Goal: Information Seeking & Learning: Learn about a topic

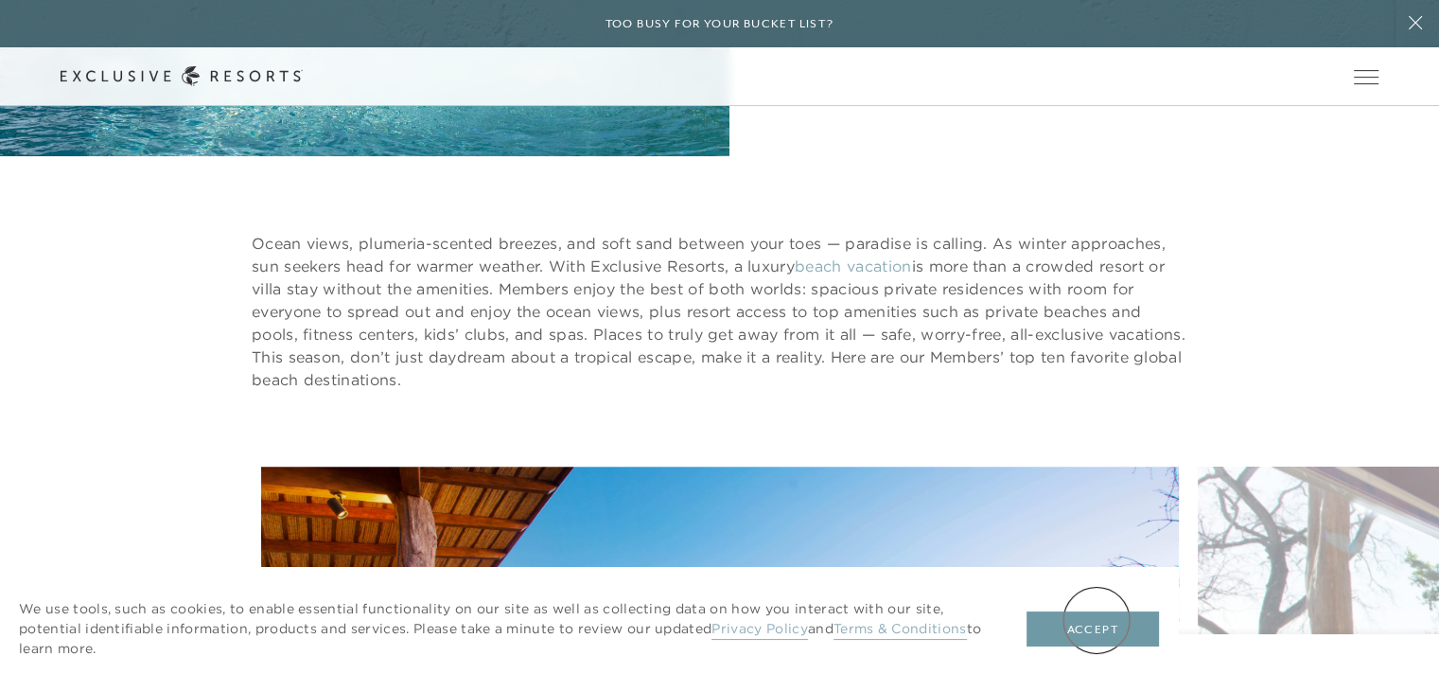
click at [1097, 620] on button "Accept" at bounding box center [1093, 629] width 132 height 36
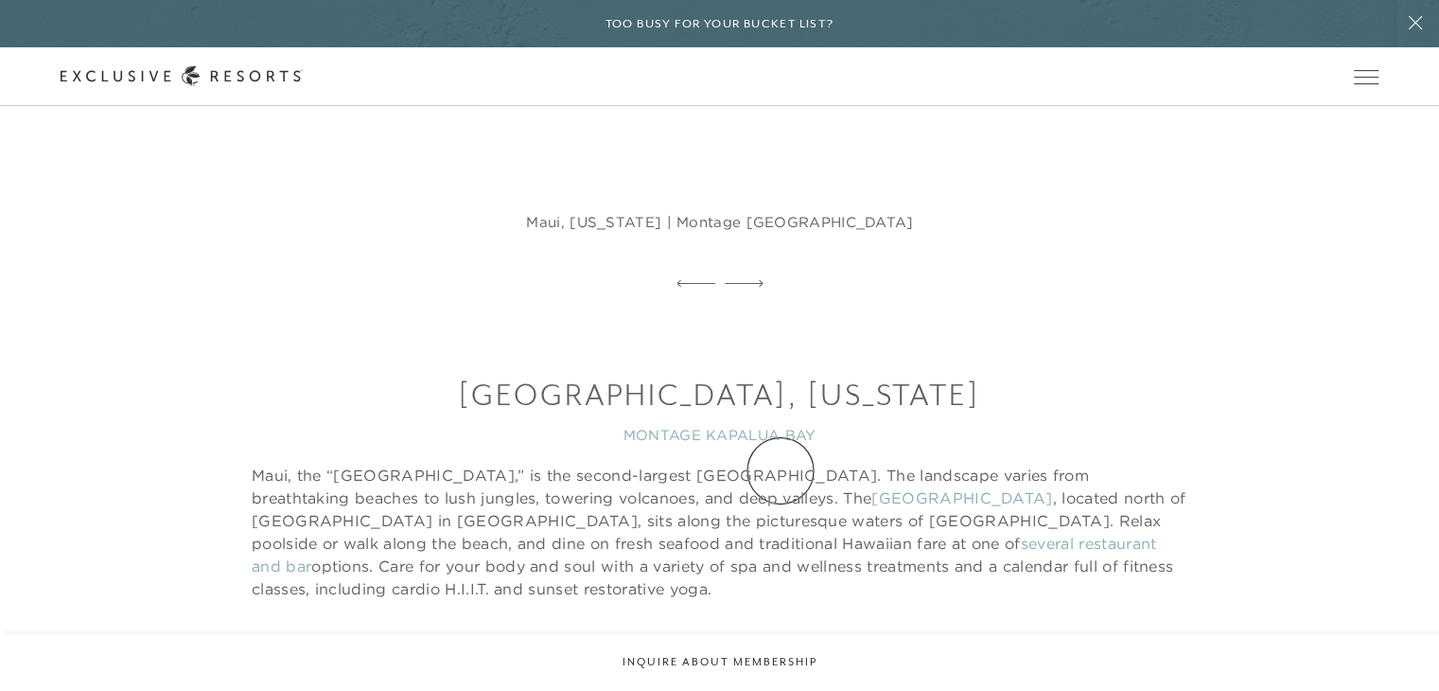
scroll to position [3178, 0]
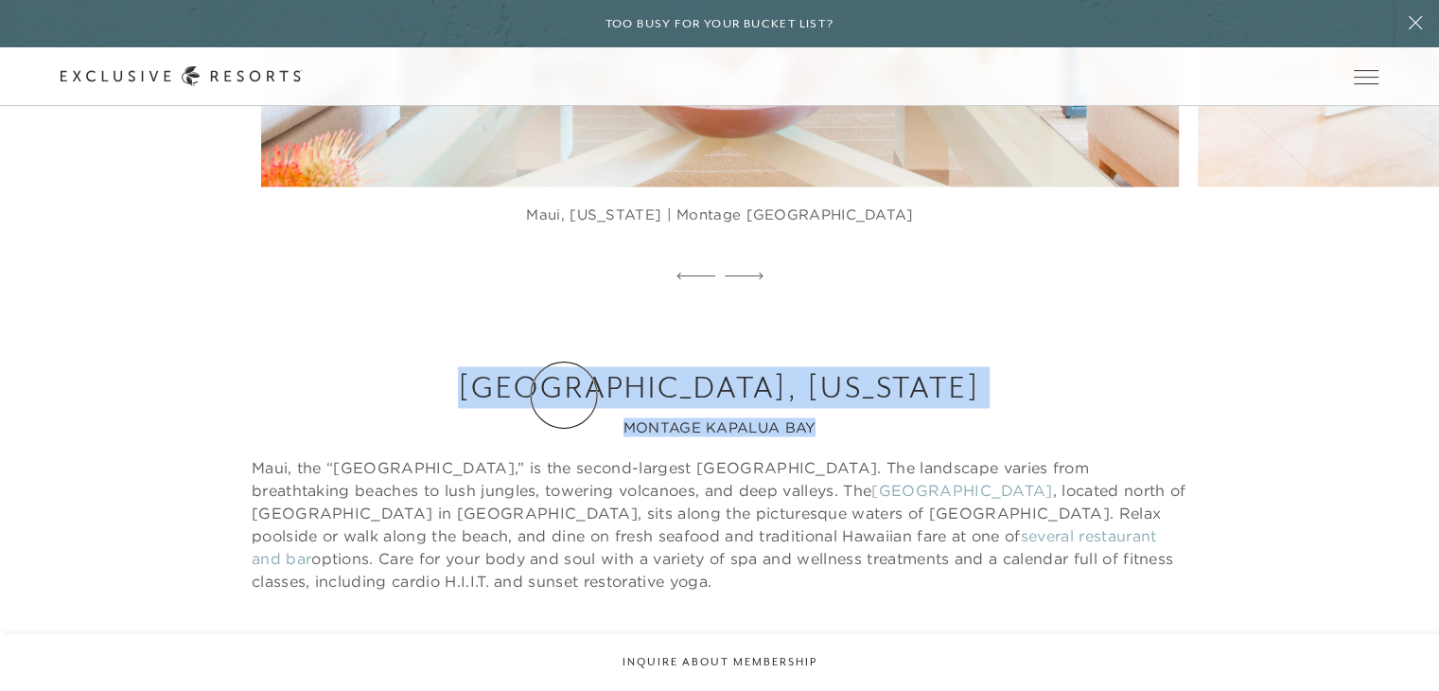
drag, startPoint x: 833, startPoint y: 429, endPoint x: 569, endPoint y: 395, distance: 266.2
click at [569, 395] on div "Maui, [US_STATE] MONTAGE KAPALUA BAY Maui, the “[GEOGRAPHIC_DATA],” is the seco…" at bounding box center [720, 562] width 936 height 392
click at [569, 395] on h3 "[GEOGRAPHIC_DATA], [US_STATE]" at bounding box center [720, 387] width 936 height 42
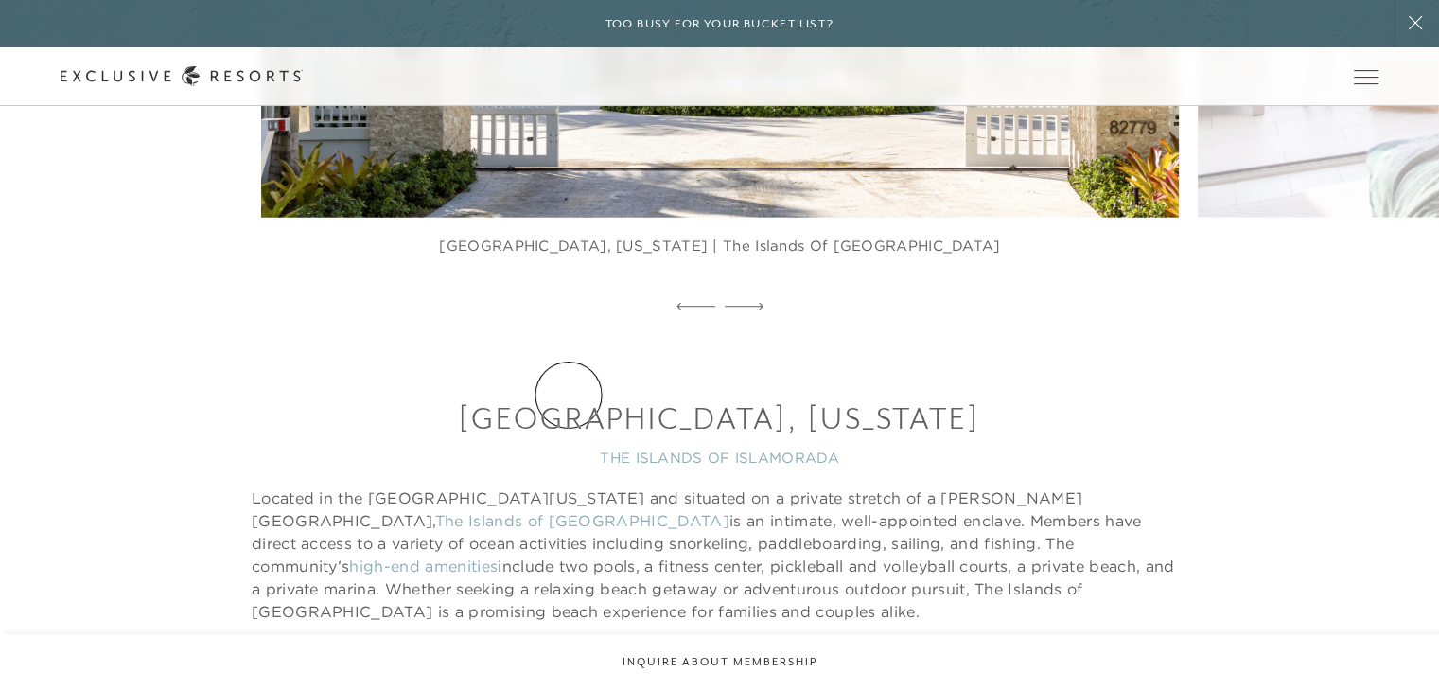
scroll to position [4356, 0]
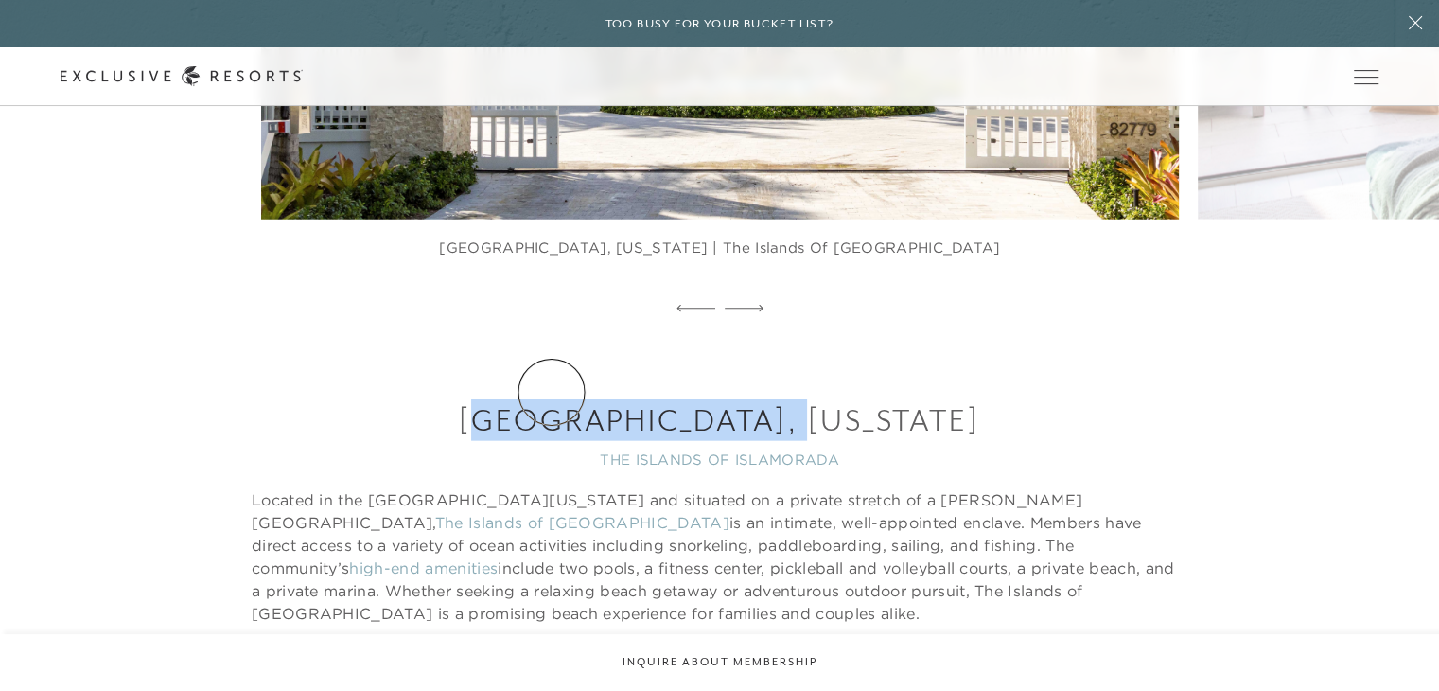
drag, startPoint x: 935, startPoint y: 392, endPoint x: 552, endPoint y: 392, distance: 383.2
click at [552, 399] on h3 "[GEOGRAPHIC_DATA], [US_STATE]" at bounding box center [720, 420] width 936 height 42
drag, startPoint x: 508, startPoint y: 402, endPoint x: 924, endPoint y: 413, distance: 416.5
click at [924, 413] on h3 "[GEOGRAPHIC_DATA], [US_STATE]" at bounding box center [720, 420] width 936 height 42
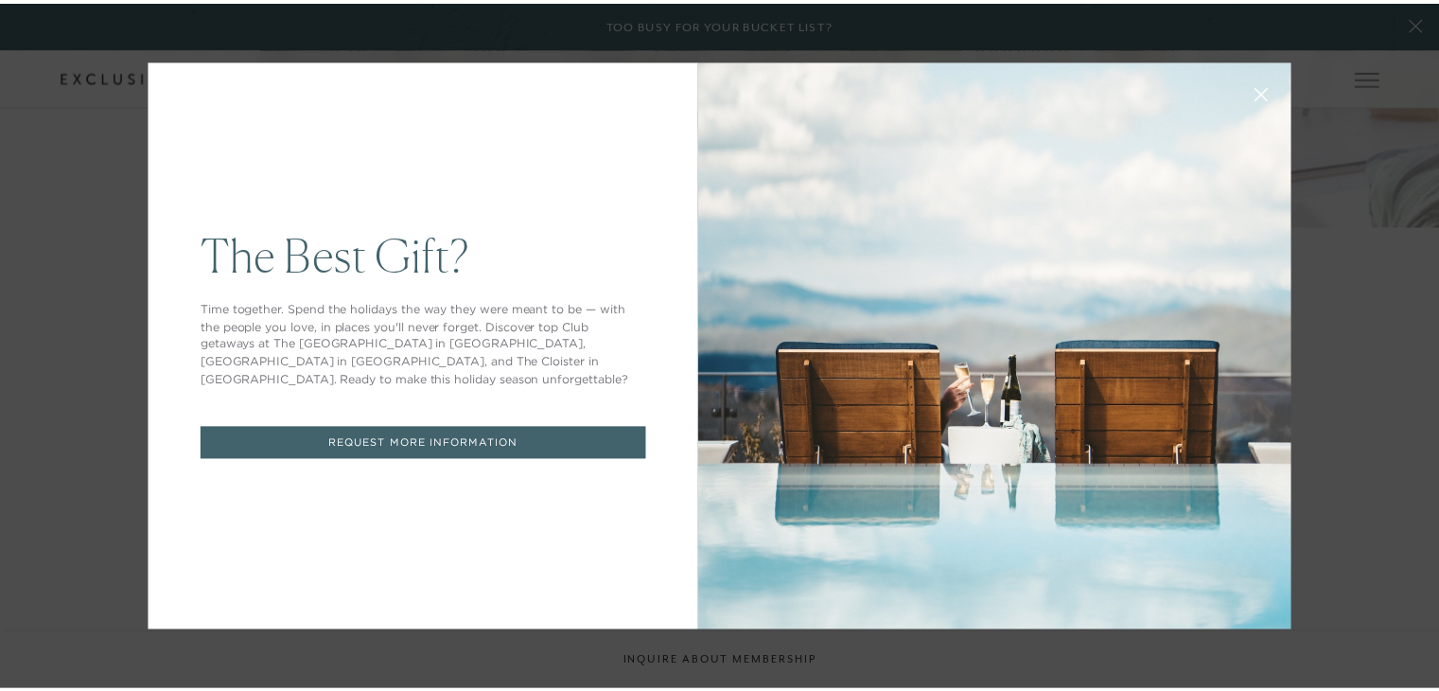
scroll to position [0, 0]
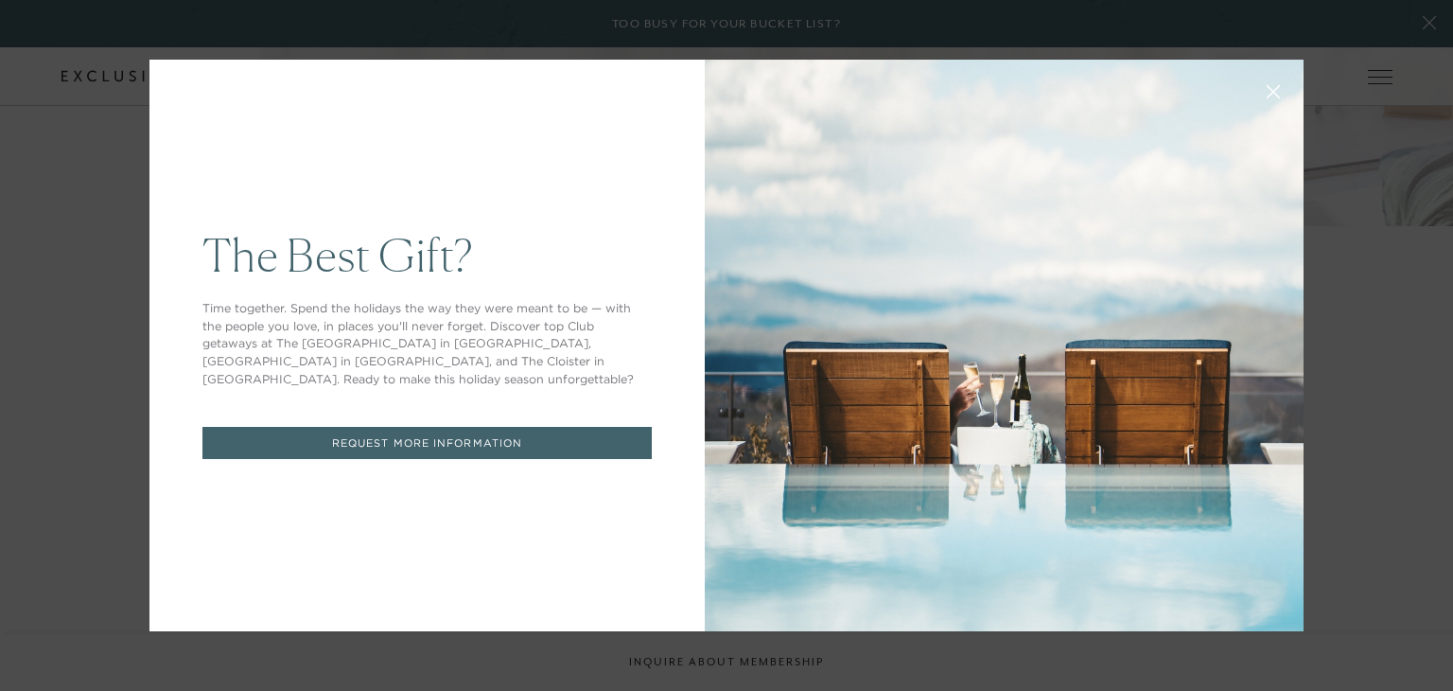
click at [1268, 97] on icon at bounding box center [1274, 92] width 12 height 12
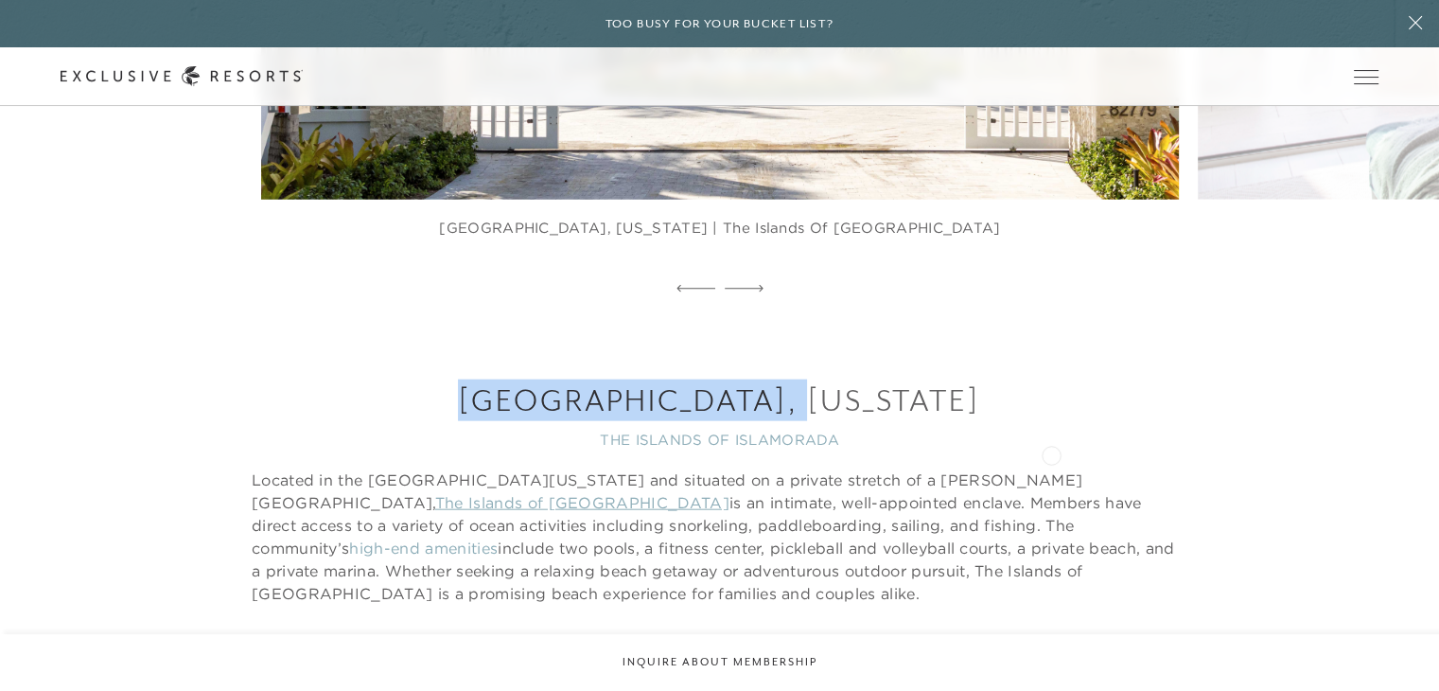
click at [729, 493] on link "The Islands of [GEOGRAPHIC_DATA]" at bounding box center [582, 502] width 294 height 19
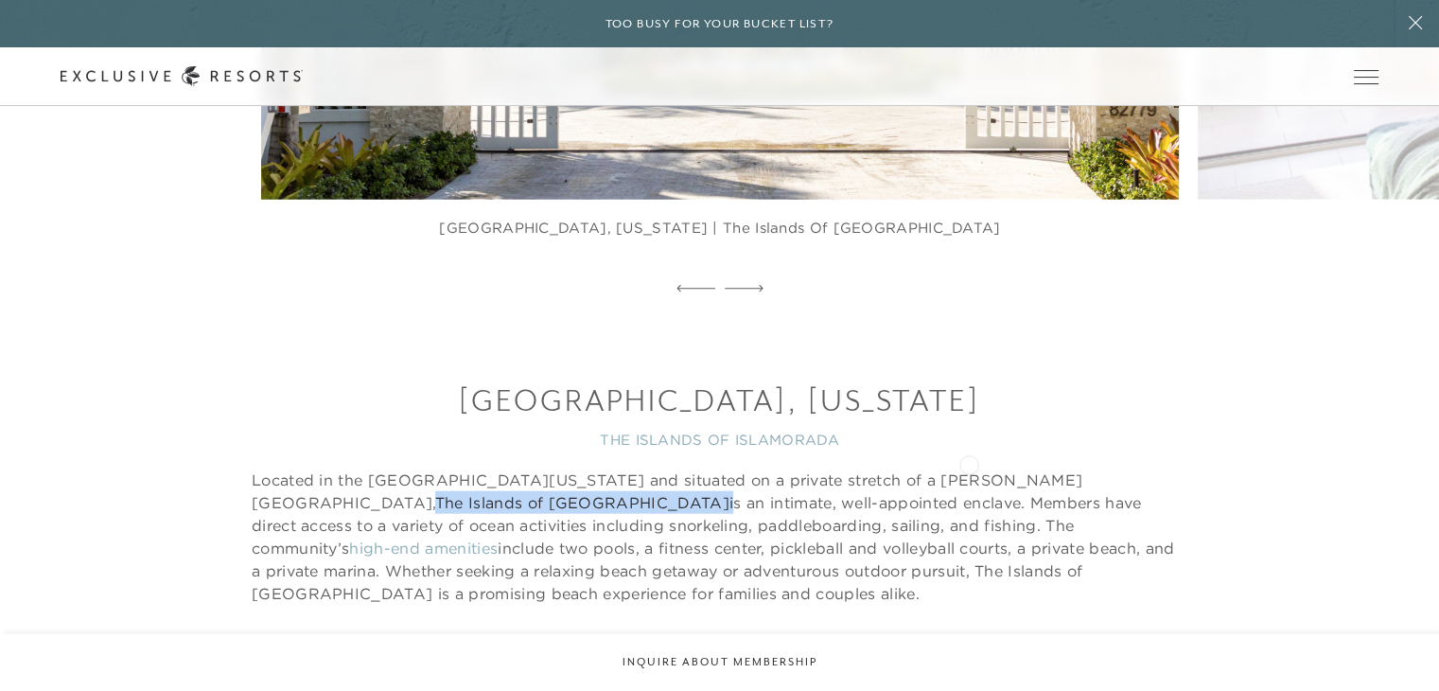
drag, startPoint x: 1173, startPoint y: 453, endPoint x: 969, endPoint y: 463, distance: 204.6
click at [969, 468] on p "Located in the upper Florida Keys and situated on a private stretch of a white …" at bounding box center [720, 536] width 936 height 136
copy p "The Islands of [GEOGRAPHIC_DATA]"
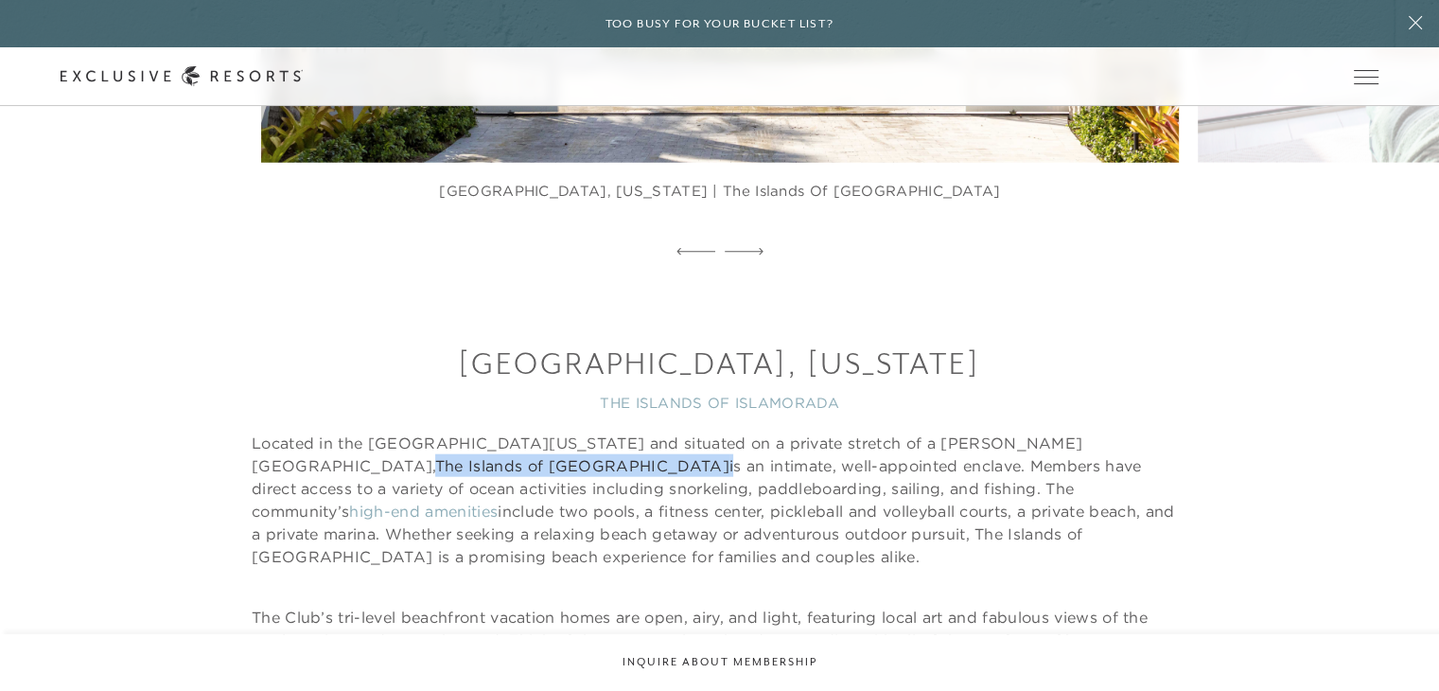
scroll to position [4415, 0]
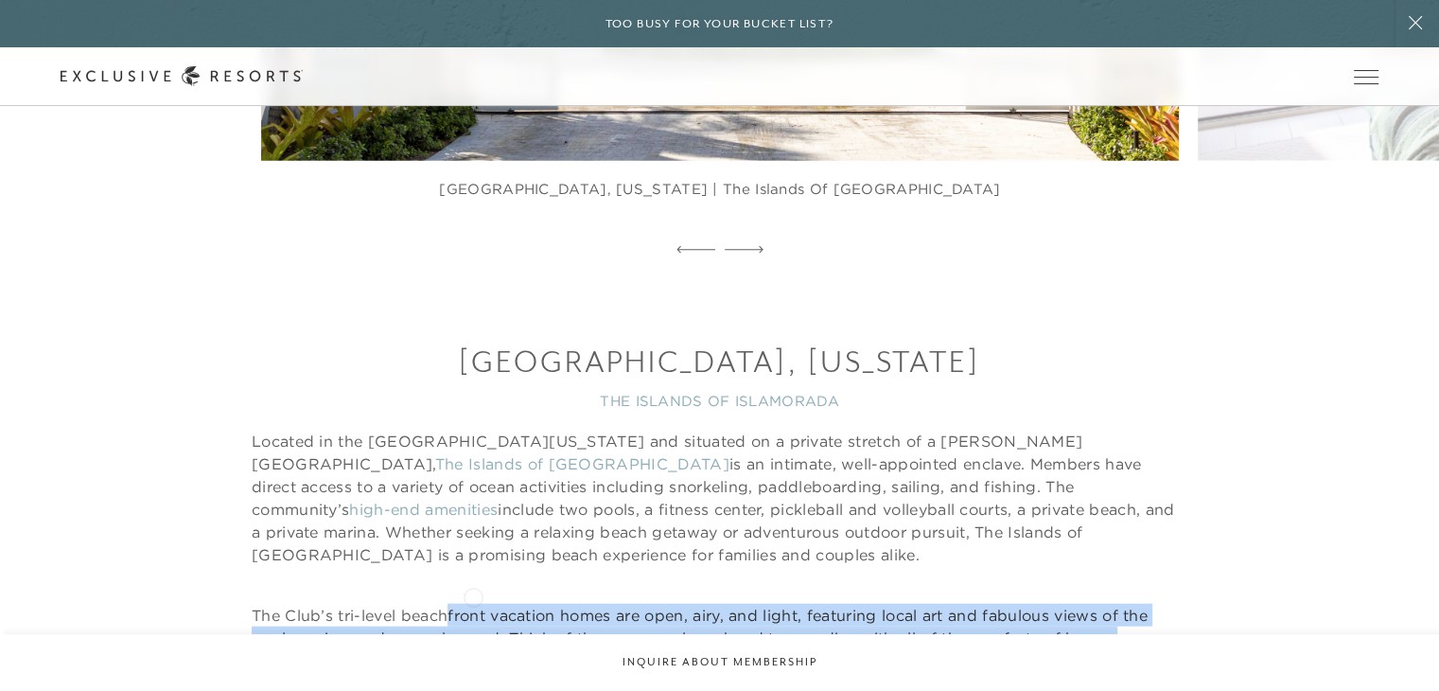
drag, startPoint x: 448, startPoint y: 579, endPoint x: 518, endPoint y: 622, distance: 81.9
click at [518, 622] on p "The Club’s tri-level beachfront vacation homes are open, airy, and light, featu…" at bounding box center [720, 649] width 936 height 91
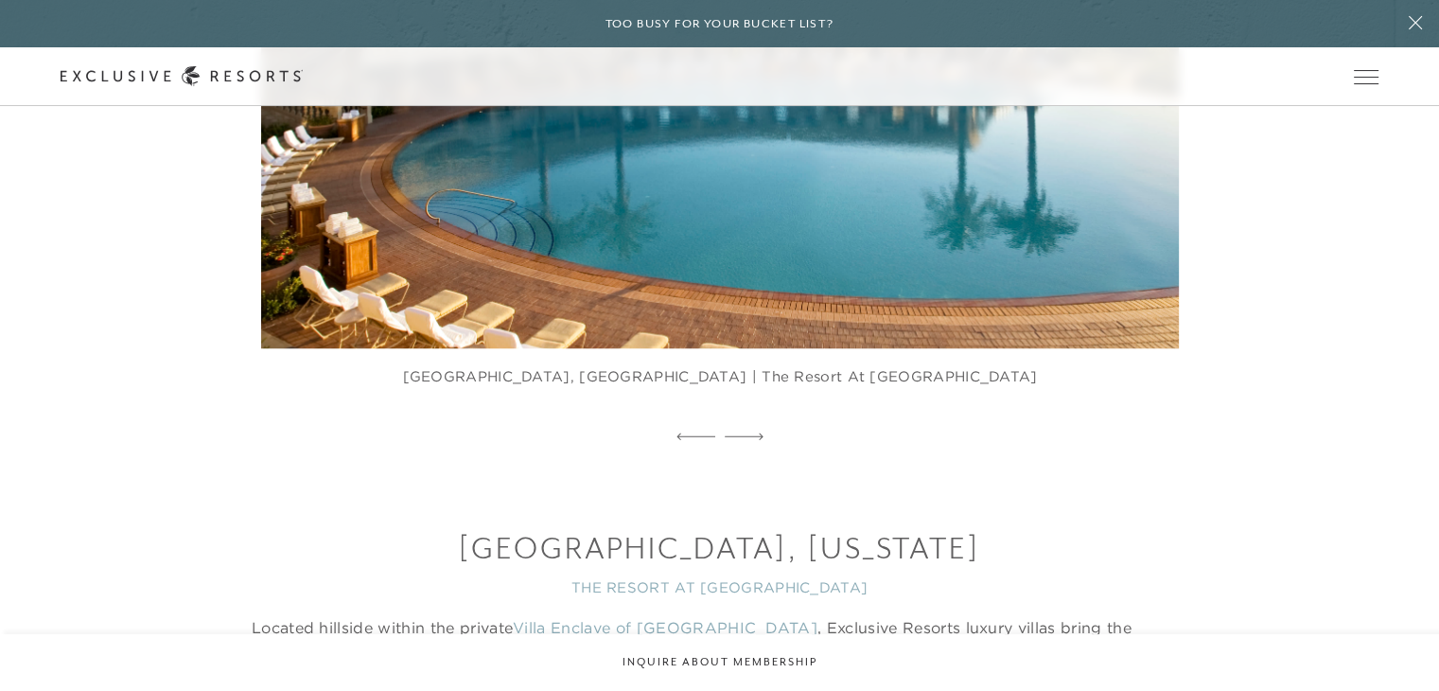
scroll to position [9188, 0]
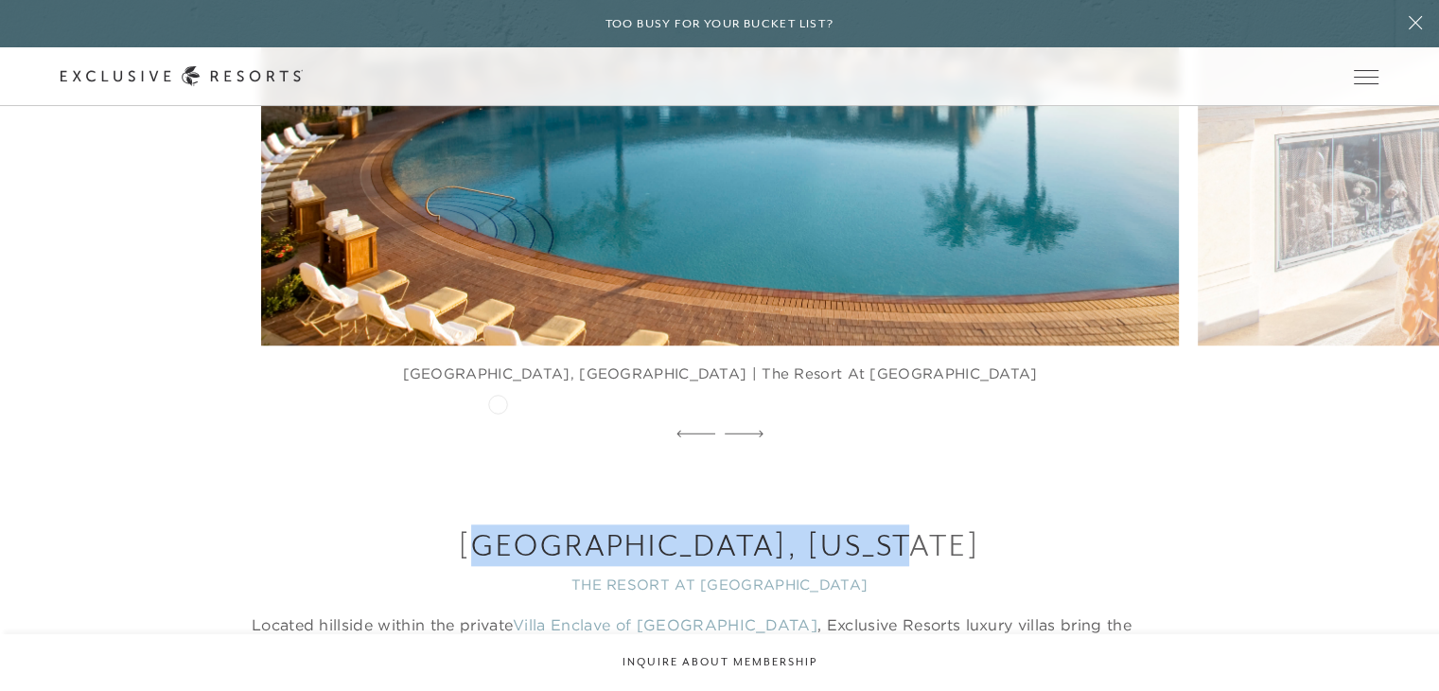
drag, startPoint x: 961, startPoint y: 407, endPoint x: 501, endPoint y: 400, distance: 459.9
click at [501, 524] on h3 "[GEOGRAPHIC_DATA], [US_STATE]" at bounding box center [720, 545] width 936 height 42
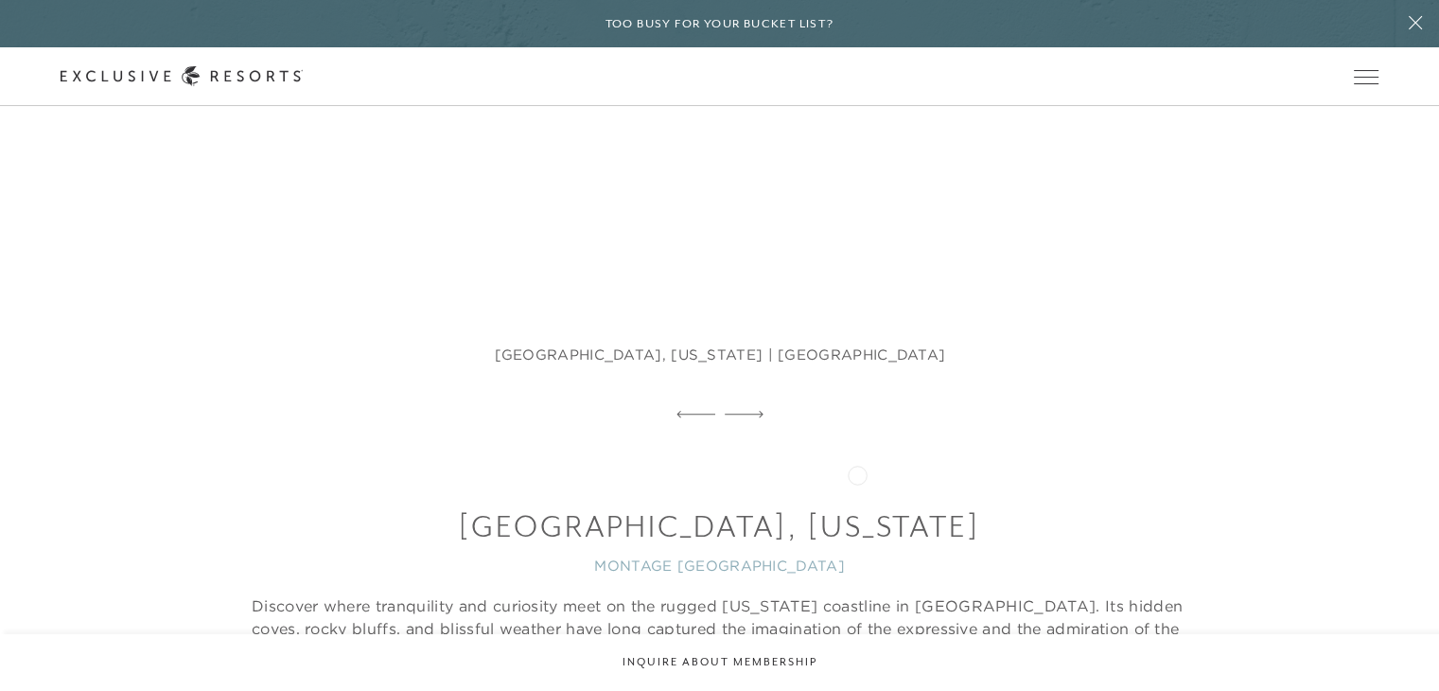
scroll to position [11677, 0]
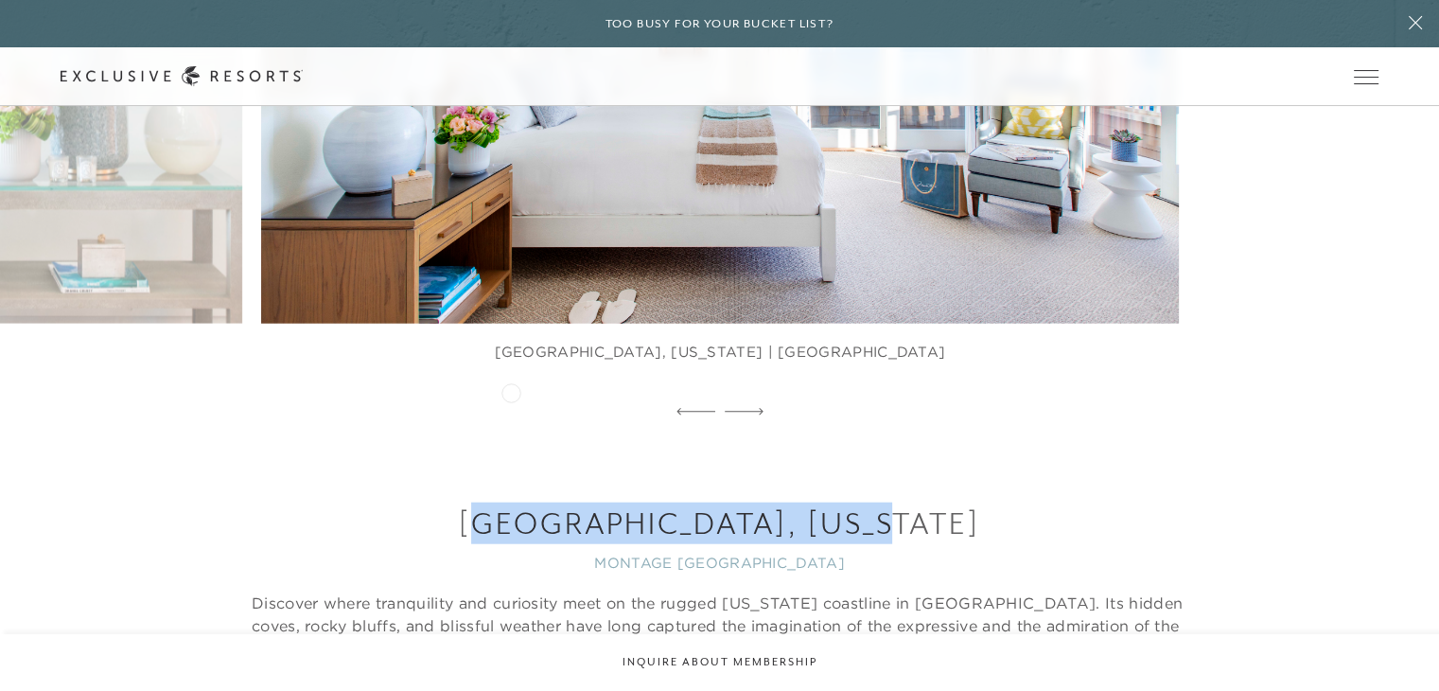
drag, startPoint x: 963, startPoint y: 383, endPoint x: 511, endPoint y: 391, distance: 452.3
click at [511, 502] on h3 "[GEOGRAPHIC_DATA], [US_STATE]" at bounding box center [720, 523] width 936 height 42
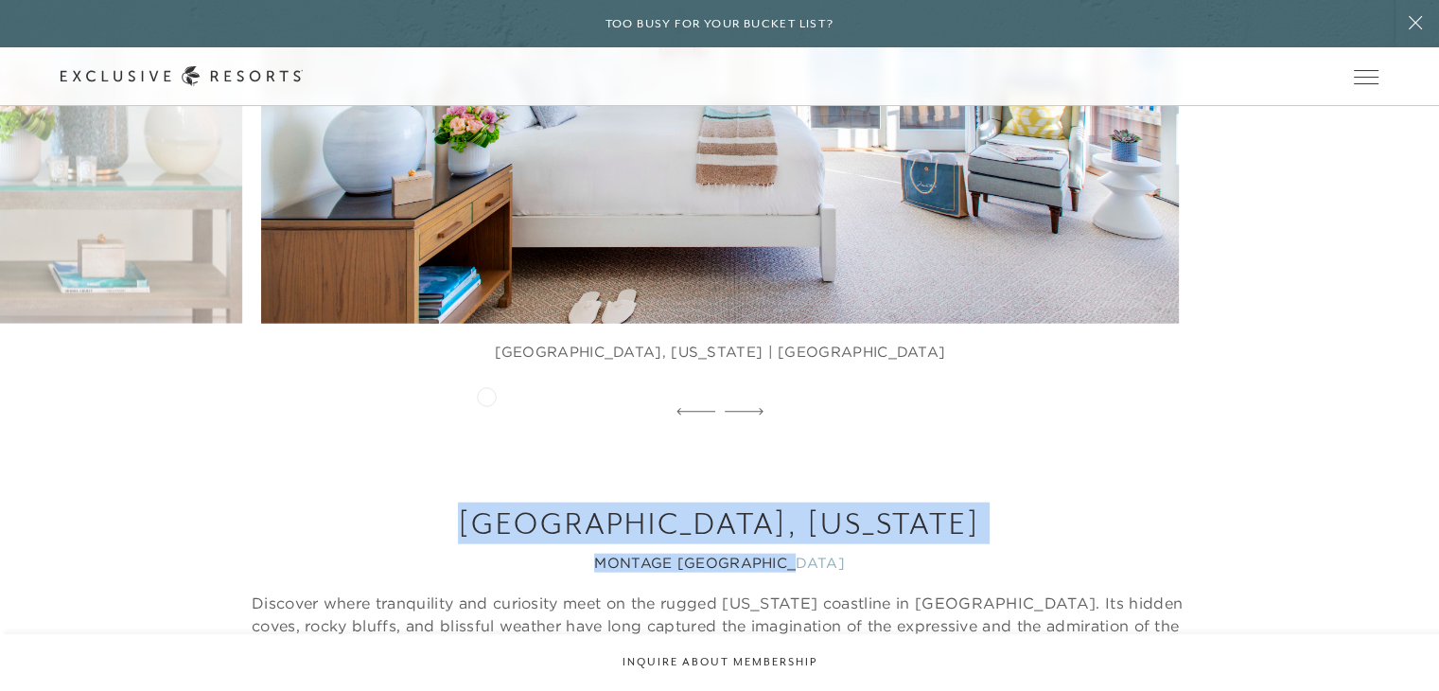
drag, startPoint x: 852, startPoint y: 431, endPoint x: 469, endPoint y: 395, distance: 384.0
click at [469, 502] on div "Laguna Beach, California MONTAGE LAGUNA BEACH Discover where tranquility and cu…" at bounding box center [720, 698] width 936 height 392
click at [583, 502] on h3 "[GEOGRAPHIC_DATA], [US_STATE]" at bounding box center [720, 523] width 936 height 42
drag, startPoint x: 847, startPoint y: 435, endPoint x: 388, endPoint y: 383, distance: 461.8
click at [388, 502] on div "Laguna Beach, California MONTAGE LAGUNA BEACH Discover where tranquility and cu…" at bounding box center [720, 698] width 936 height 392
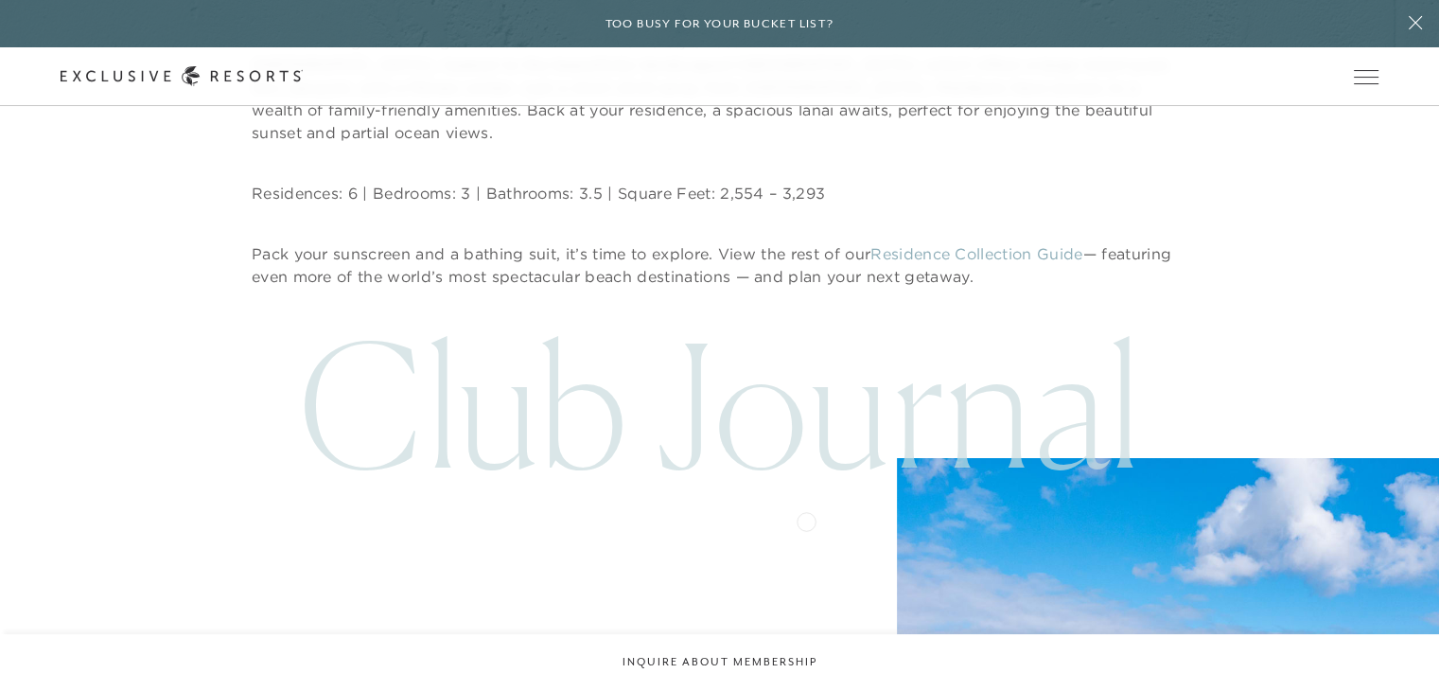
scroll to position [13911, 0]
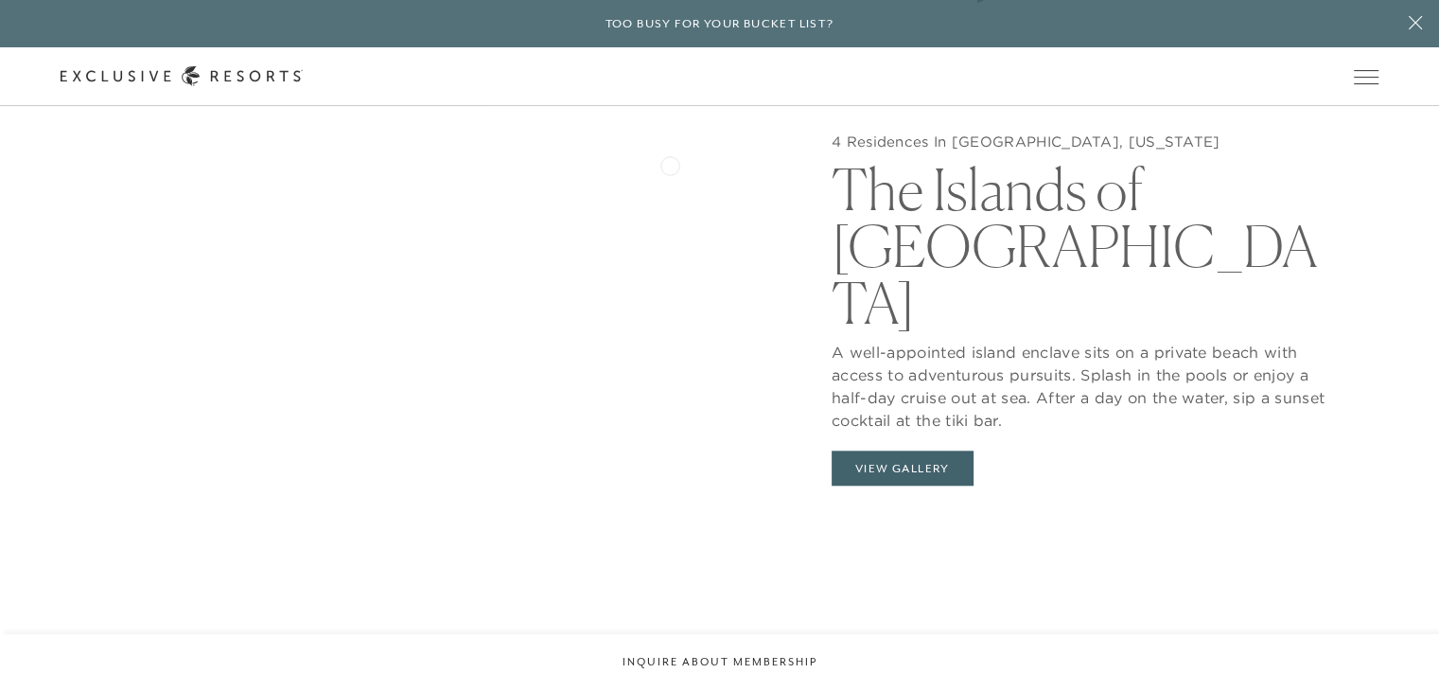
scroll to position [1881, 0]
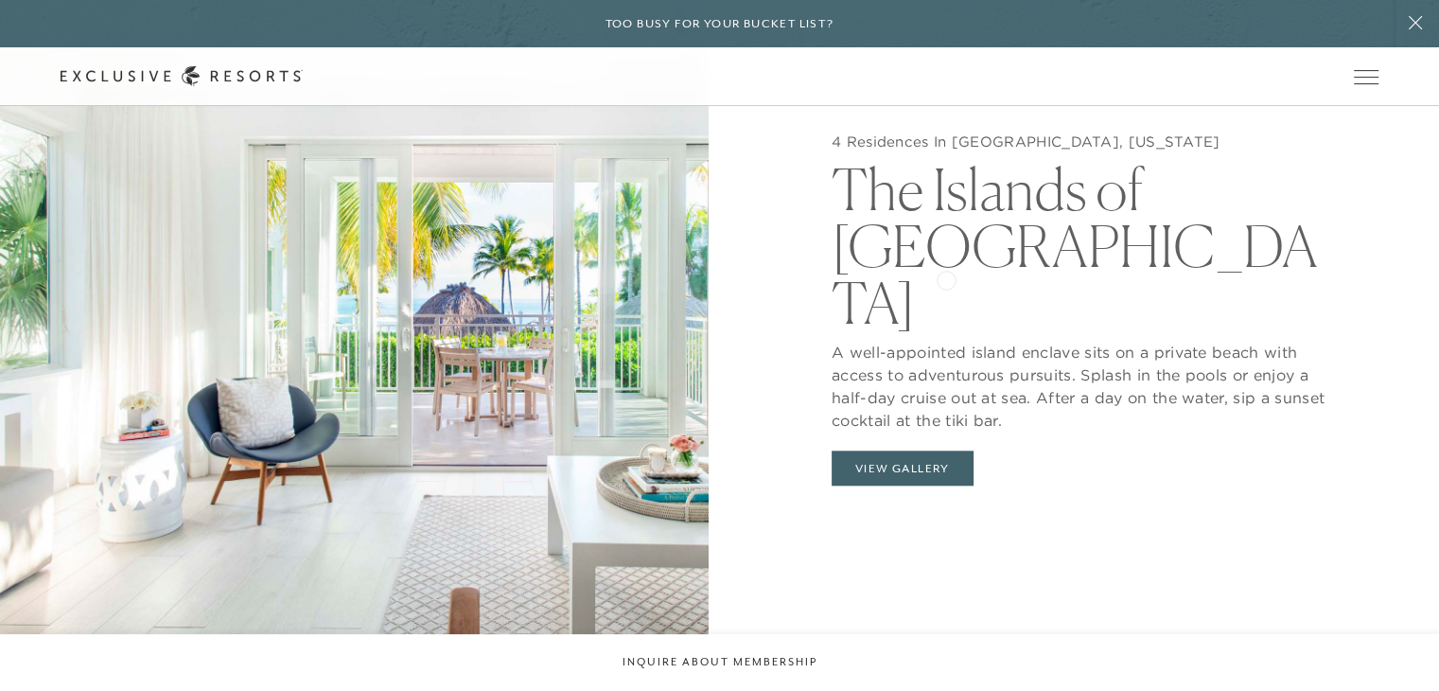
click at [946, 278] on h2 "The Islands of [GEOGRAPHIC_DATA]" at bounding box center [1085, 241] width 506 height 180
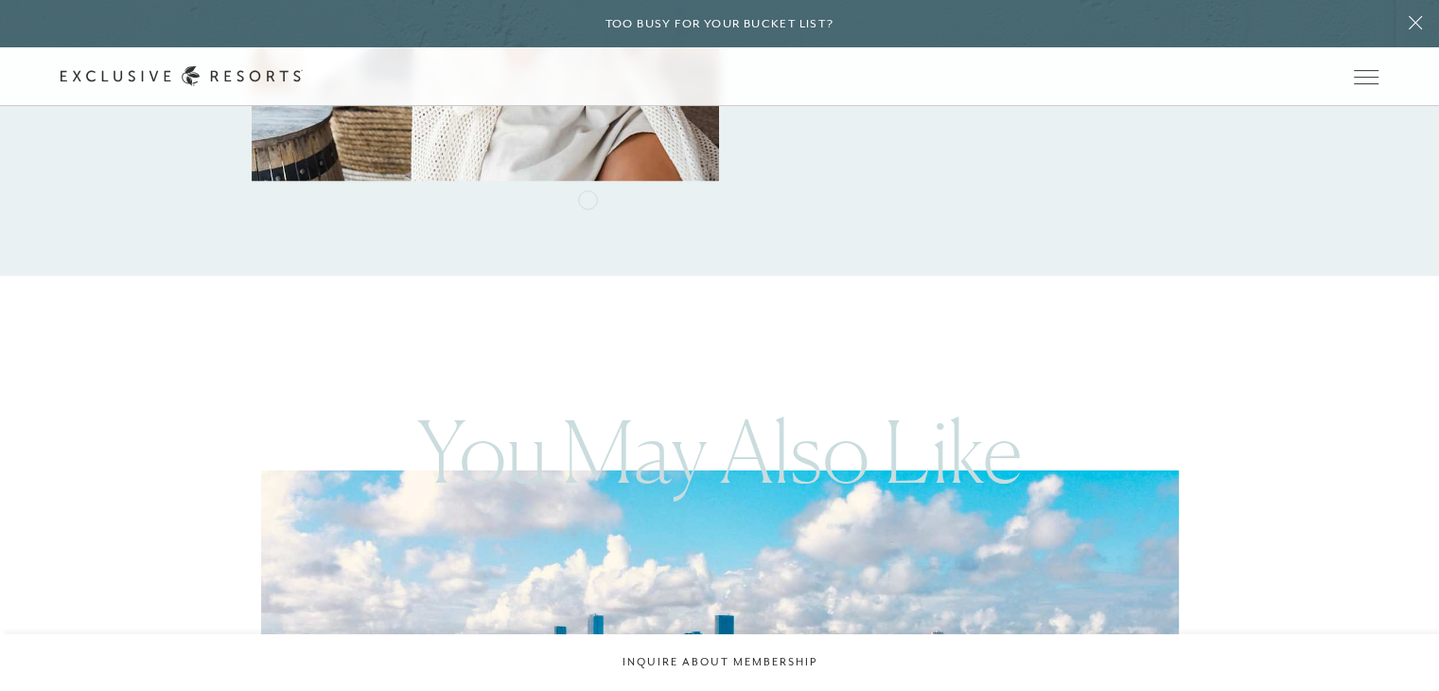
scroll to position [3245, 0]
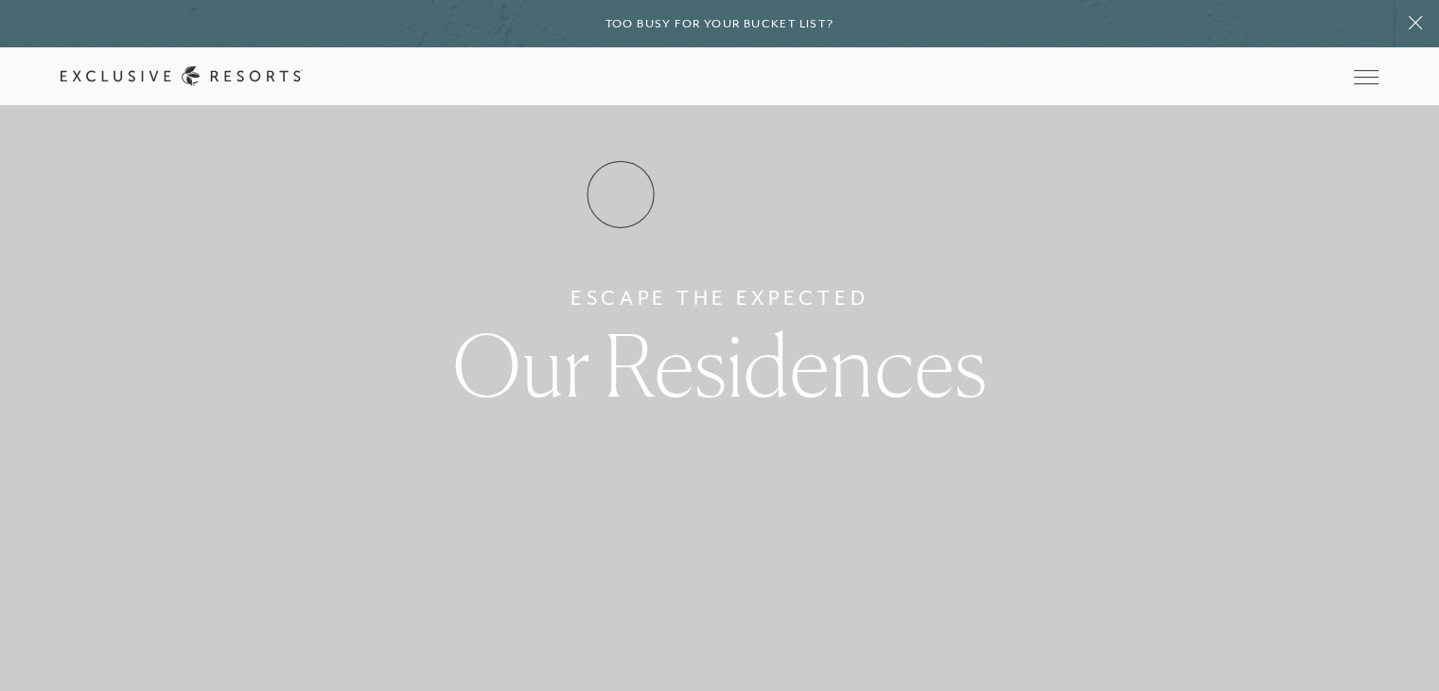
click at [0, 0] on link "Residence Collection" at bounding box center [0, 0] width 0 height 0
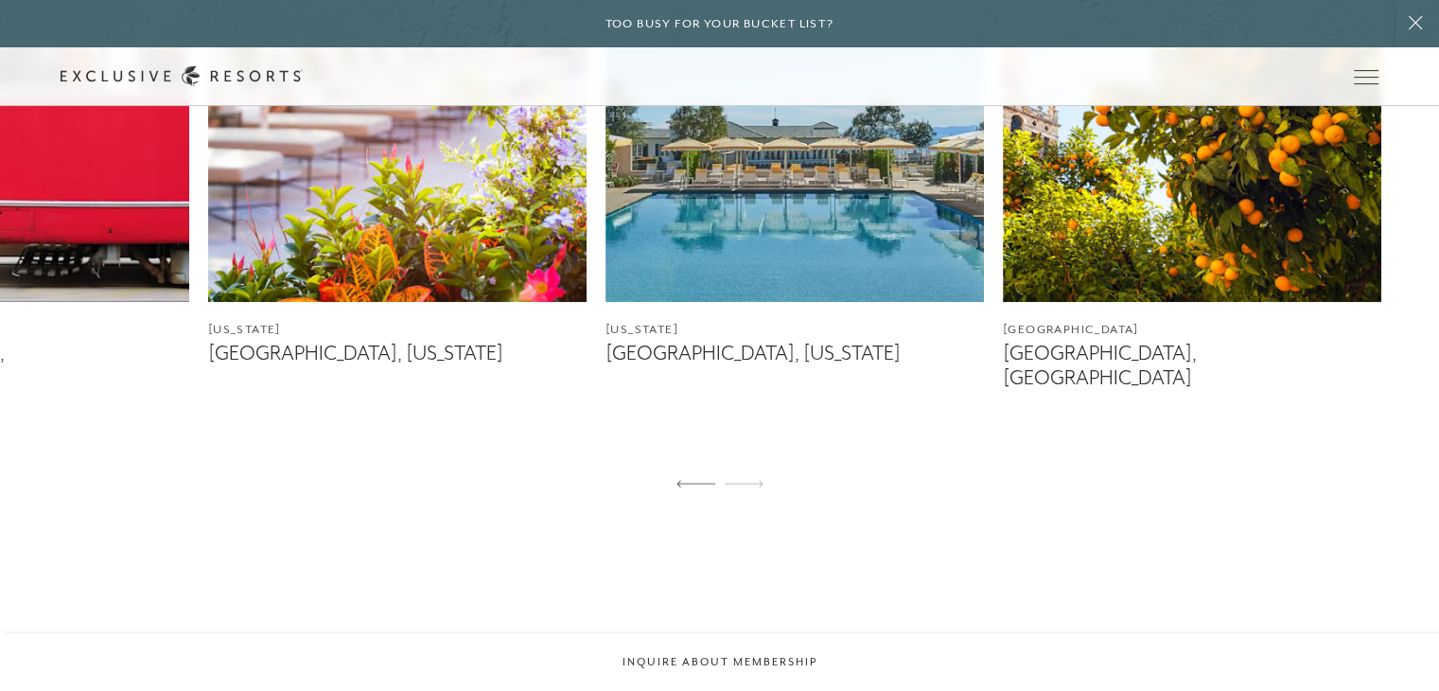
scroll to position [1260, 0]
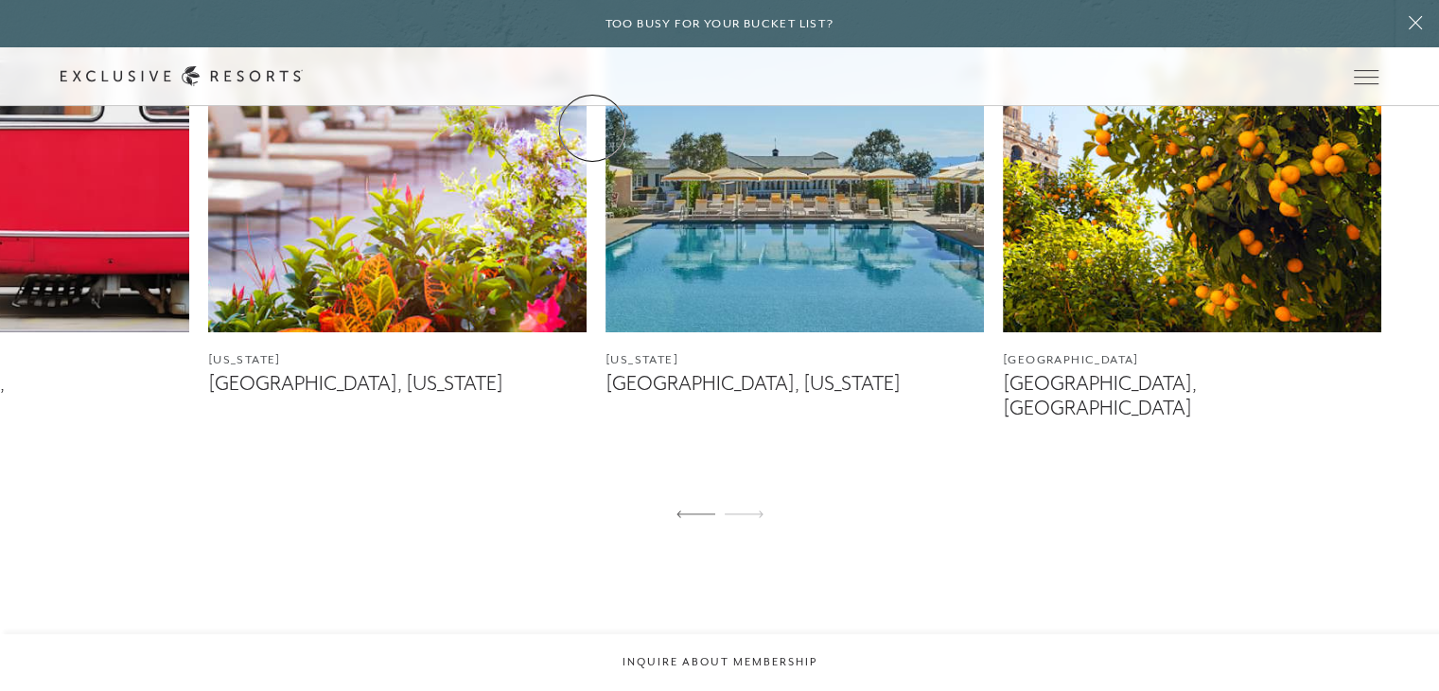
click at [0, 0] on link "The Collection" at bounding box center [0, 0] width 0 height 0
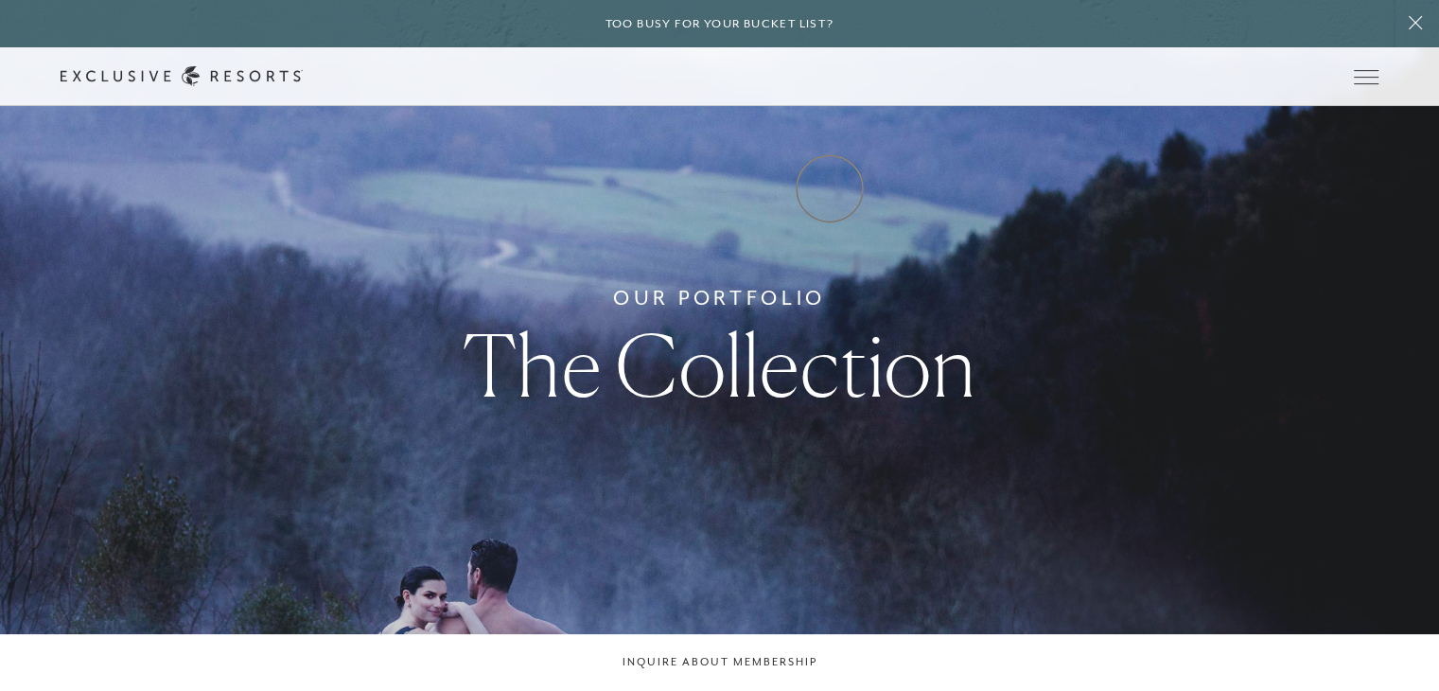
click at [0, 0] on link "Experience Collection" at bounding box center [0, 0] width 0 height 0
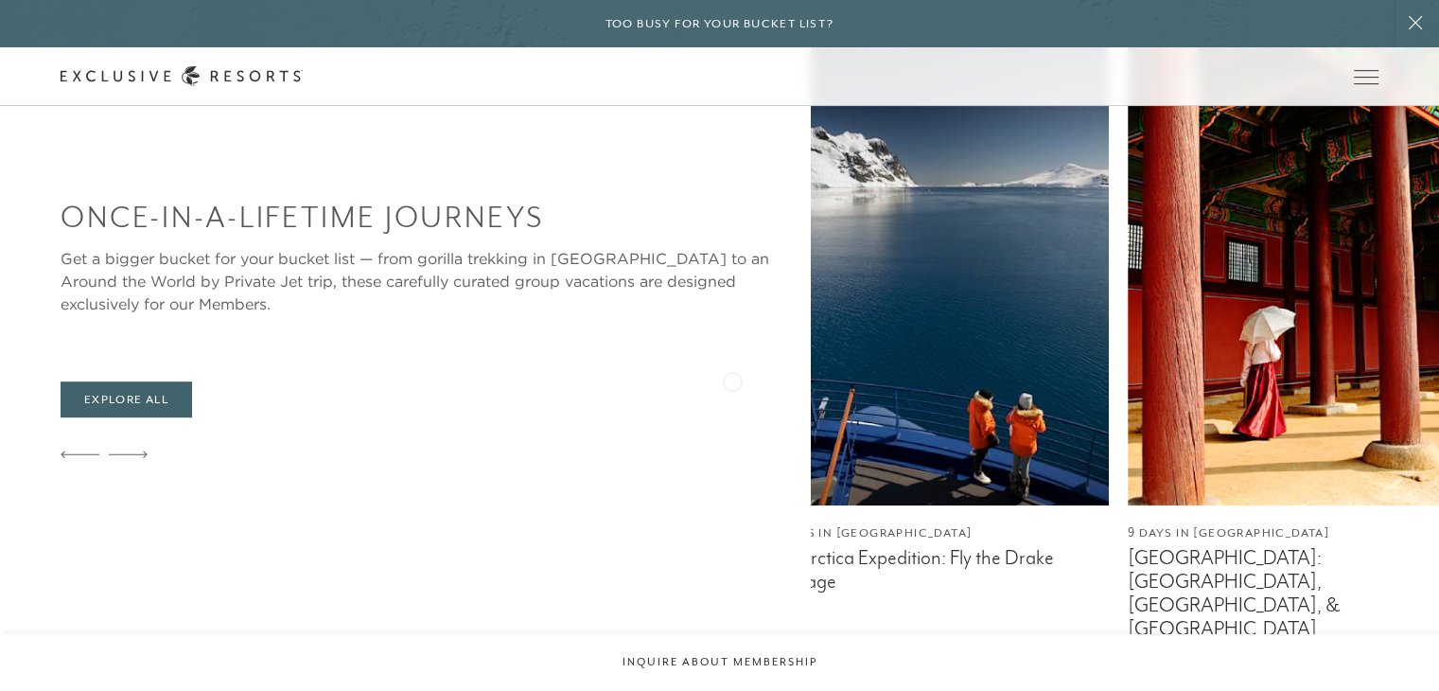
scroll to position [1840, 0]
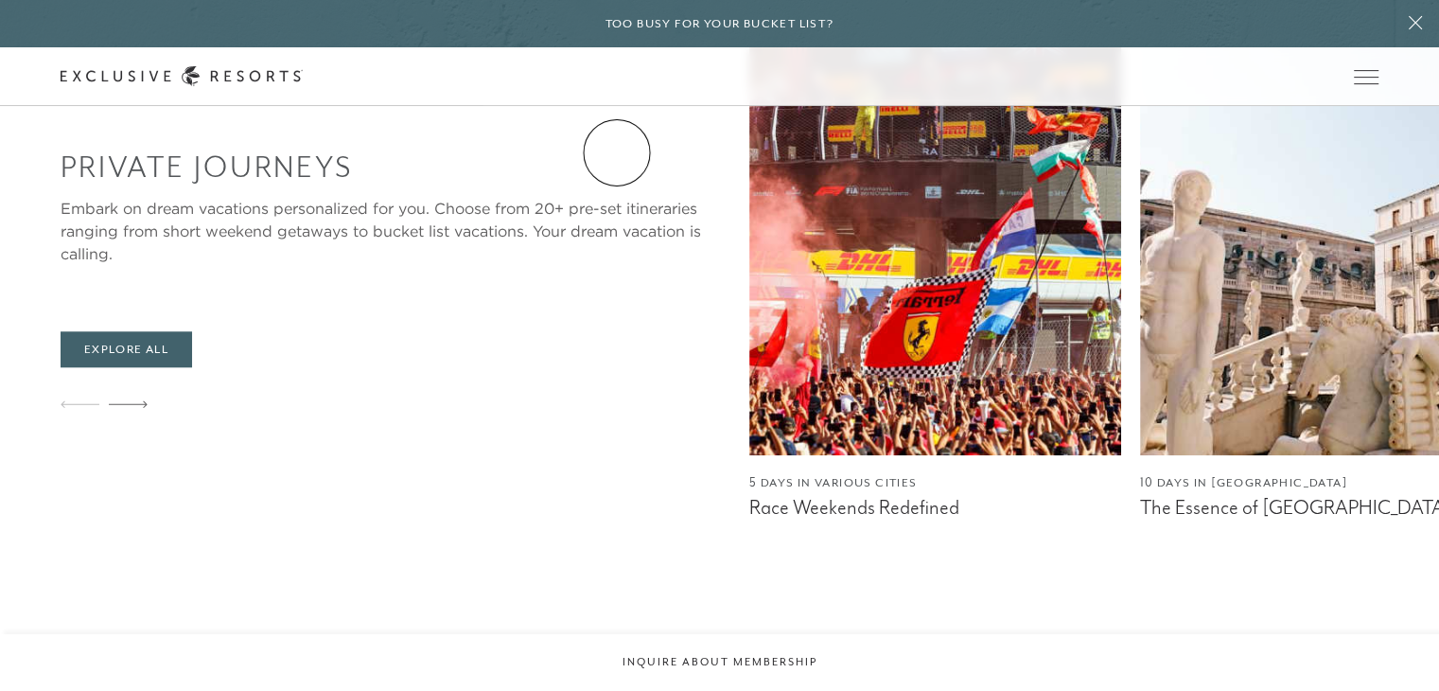
click at [0, 0] on link "Residence Collection" at bounding box center [0, 0] width 0 height 0
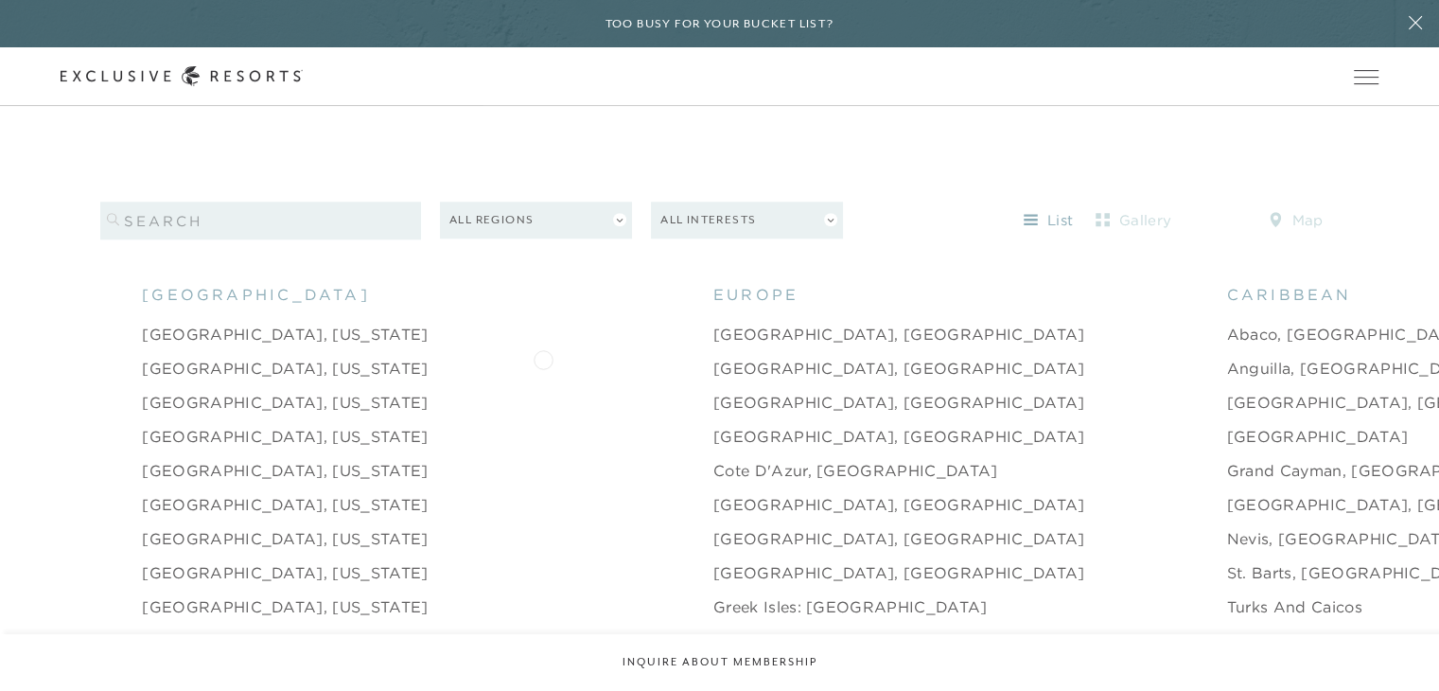
scroll to position [1767, 0]
click at [571, 205] on button "All Regions" at bounding box center [536, 223] width 192 height 37
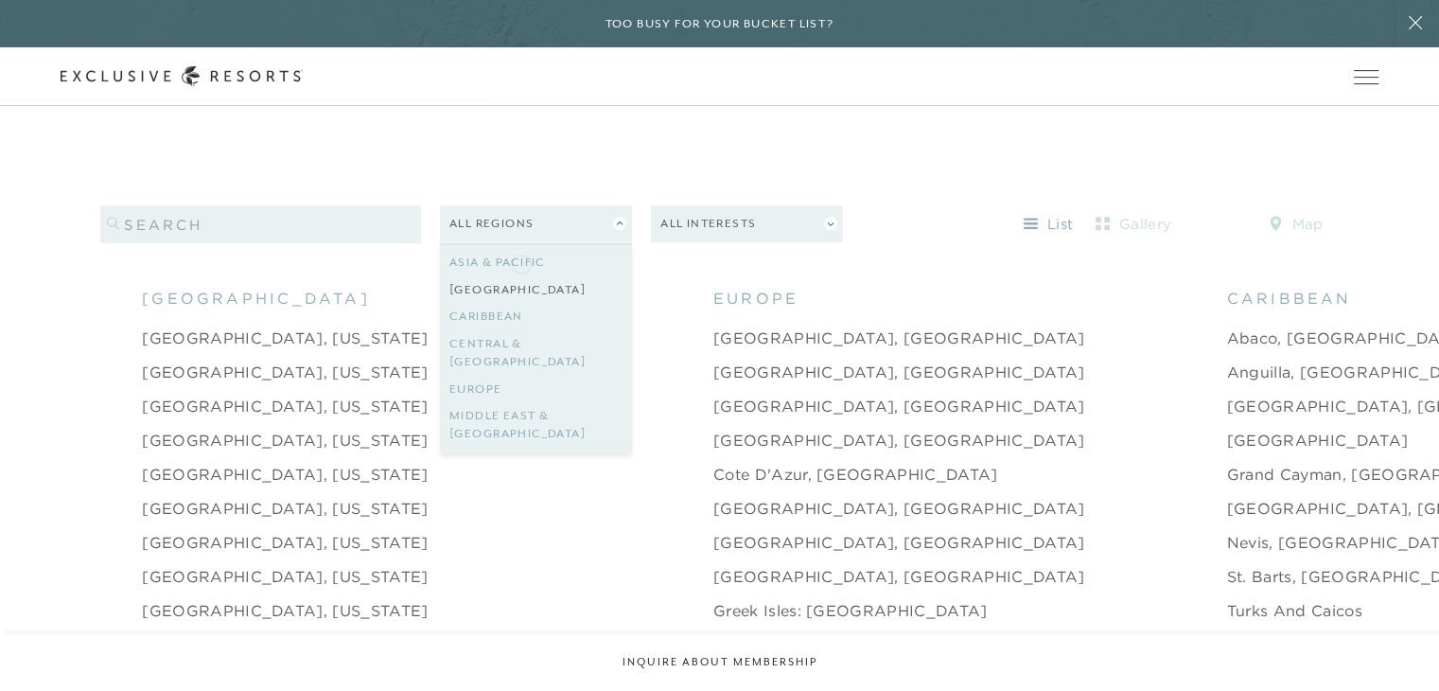
click at [522, 276] on link "[GEOGRAPHIC_DATA]" at bounding box center [535, 289] width 173 height 27
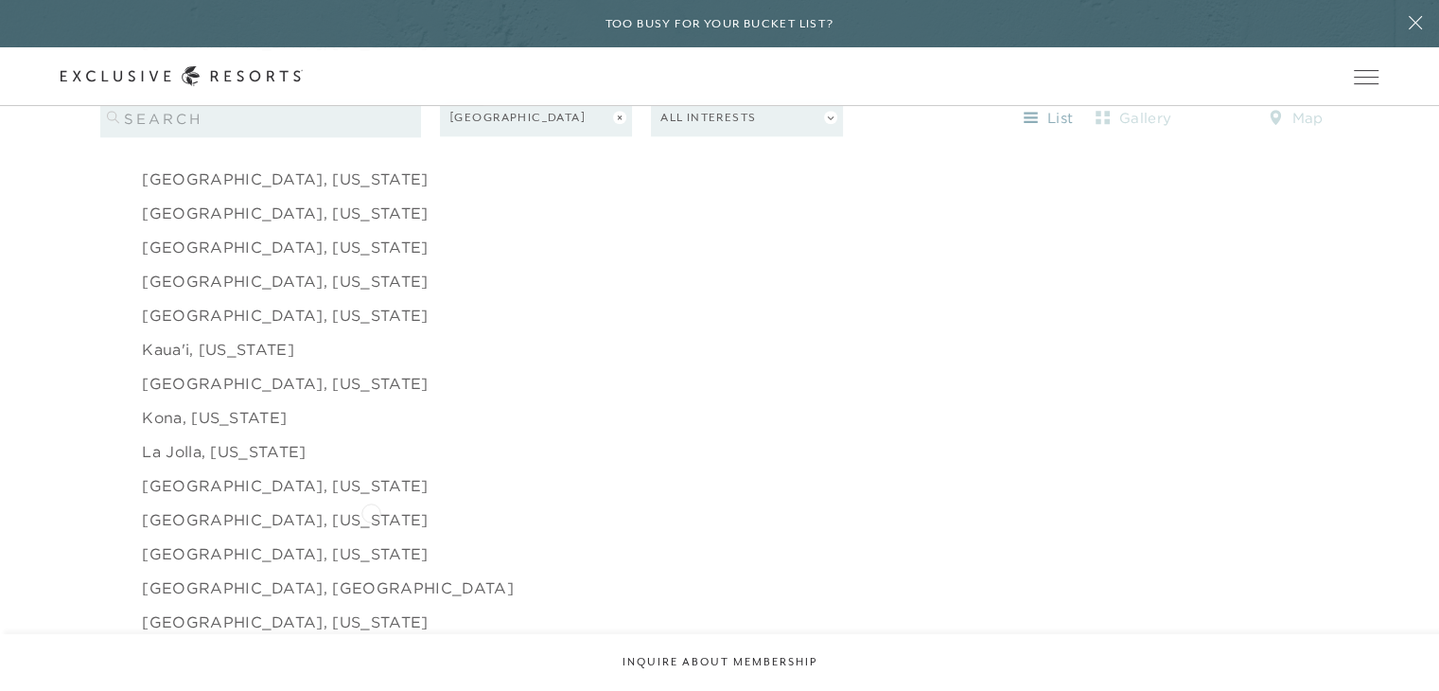
scroll to position [2165, 0]
click at [254, 270] on link "[GEOGRAPHIC_DATA], [US_STATE]" at bounding box center [285, 281] width 286 height 23
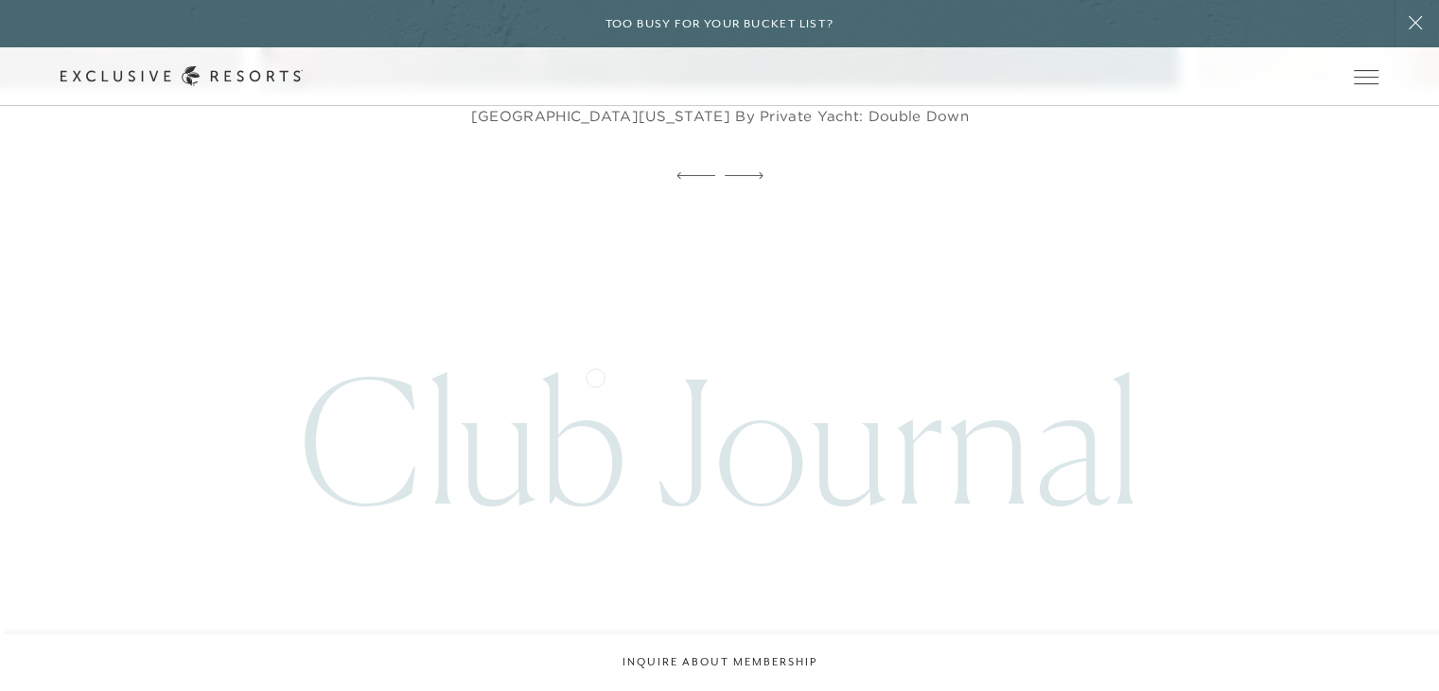
scroll to position [4233, 0]
